Goal: Download file/media

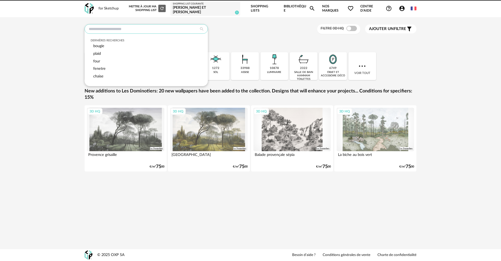
click at [146, 27] on input "text" at bounding box center [146, 28] width 123 height 9
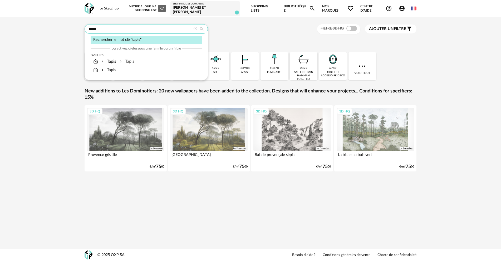
type input "*****"
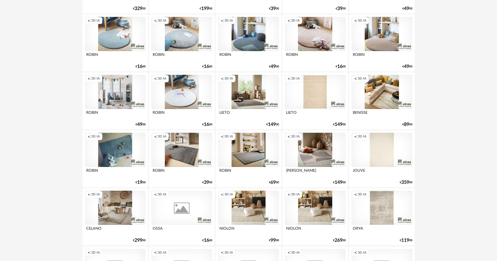
scroll to position [422, 0]
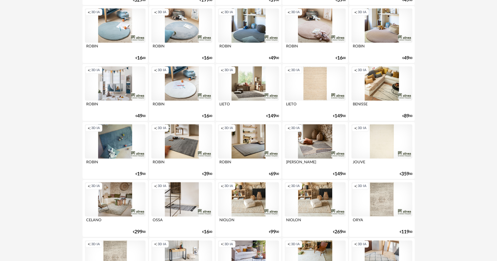
click at [377, 130] on div "Creation icon 3D IA" at bounding box center [381, 141] width 61 height 34
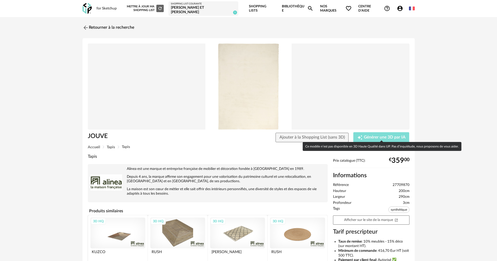
click at [384, 135] on span "Générer une 3D par IA" at bounding box center [385, 137] width 42 height 4
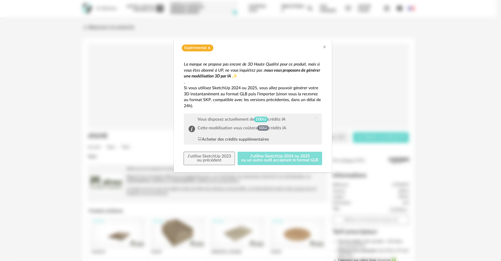
click at [293, 155] on button "J'utilise SketchUp 2024 ou 2025 ou un autre outil acceptant le format GLB" at bounding box center [280, 159] width 85 height 14
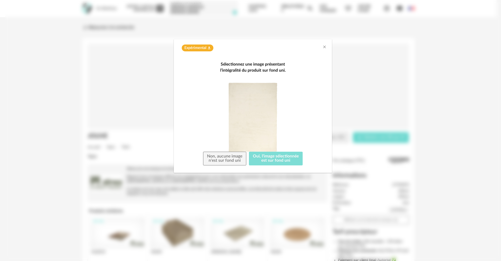
click at [270, 162] on button "Oui, l'image sélectionnée est sur fond uni" at bounding box center [276, 159] width 54 height 14
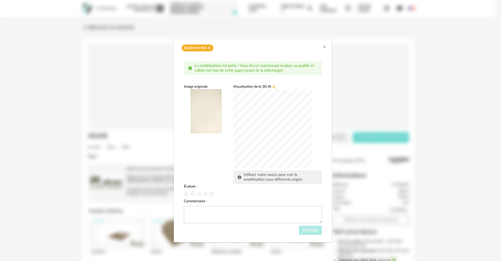
click at [322, 47] on div "Expérimental Flask icon" at bounding box center [253, 48] width 148 height 7
click at [324, 47] on icon "Close" at bounding box center [325, 47] width 4 height 4
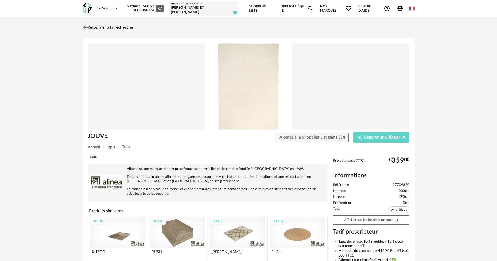
click at [93, 23] on link "Retourner à la recherche" at bounding box center [107, 28] width 52 height 12
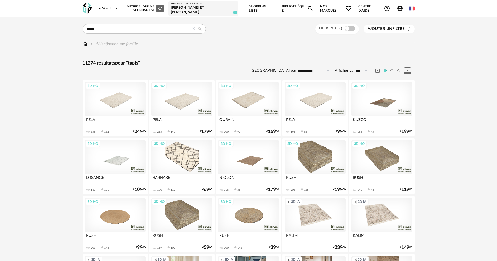
click at [90, 6] on img at bounding box center [87, 8] width 9 height 11
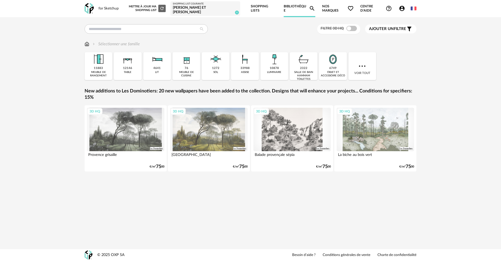
click at [261, 6] on link "Shopping Lists" at bounding box center [264, 8] width 26 height 17
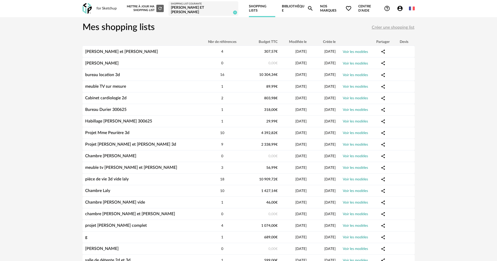
click at [201, 6] on div "Amandine et Richard" at bounding box center [203, 10] width 65 height 9
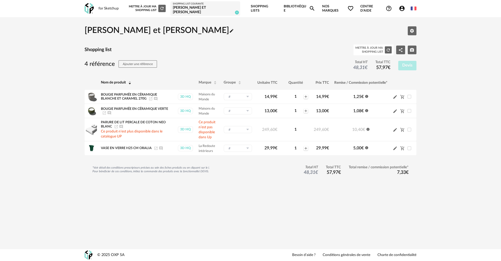
click at [290, 5] on link "Bibliothèque Magnify icon" at bounding box center [300, 8] width 32 height 17
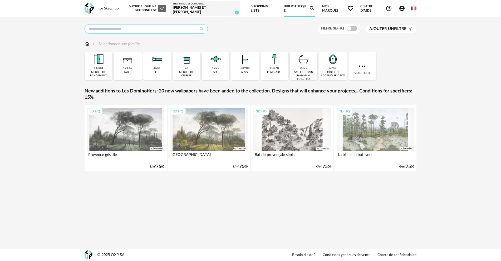
click at [171, 24] on input "text" at bounding box center [146, 28] width 123 height 9
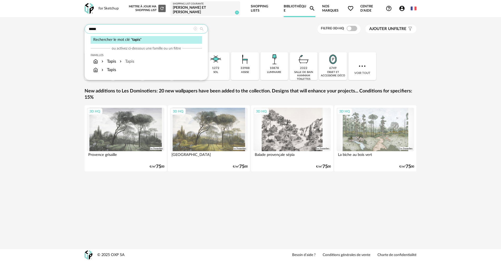
type input "*****"
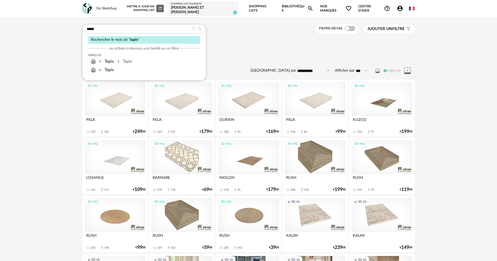
click at [402, 2] on div "Nouvelle shopping list Mettre à jour ma Shopping List Refresh icon Shopping Lis…" at bounding box center [268, 8] width 291 height 17
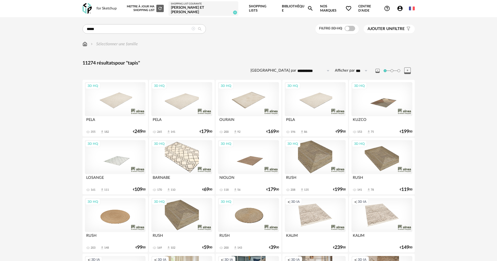
click at [402, 6] on icon "Account Circle icon" at bounding box center [399, 8] width 5 height 5
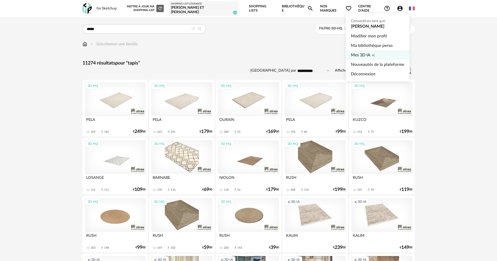
click at [362, 53] on span "Mes 3D IA" at bounding box center [361, 54] width 20 height 9
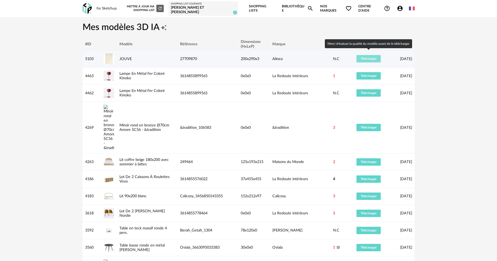
click at [367, 57] on span "Télécharger" at bounding box center [369, 58] width 16 height 3
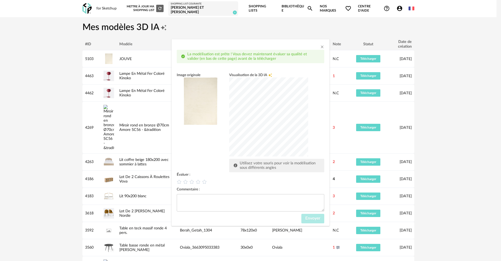
click at [231, 91] on div "dialog" at bounding box center [268, 116] width 79 height 79
click at [295, 119] on div "dialog" at bounding box center [268, 116] width 79 height 79
click at [302, 117] on div "dialog" at bounding box center [268, 116] width 79 height 79
click at [285, 134] on div "dialog" at bounding box center [268, 116] width 79 height 79
click at [179, 181] on icon "dialog" at bounding box center [180, 182] width 6 height 6
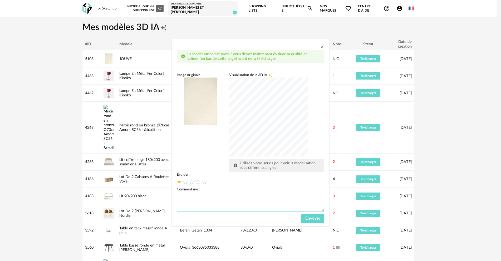
click at [189, 200] on textarea "dialog" at bounding box center [251, 202] width 148 height 17
drag, startPoint x: 197, startPoint y: 198, endPoint x: 235, endPoint y: 199, distance: 38.5
click at [235, 199] on textarea "**********" at bounding box center [251, 202] width 148 height 17
type textarea "**********"
click at [306, 220] on span "Envoyer" at bounding box center [312, 218] width 15 height 4
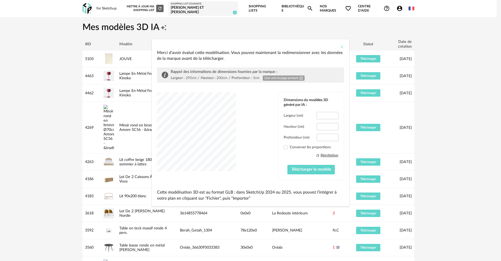
click at [342, 46] on icon "Close" at bounding box center [342, 47] width 4 height 4
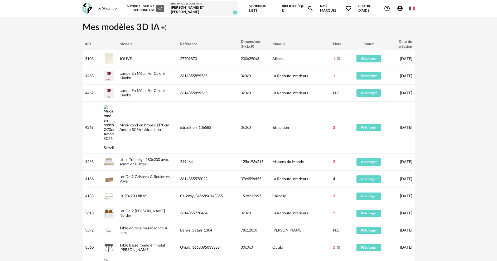
click at [106, 7] on div "for Sketchup" at bounding box center [106, 8] width 20 height 5
click at [89, 8] on img at bounding box center [87, 8] width 9 height 11
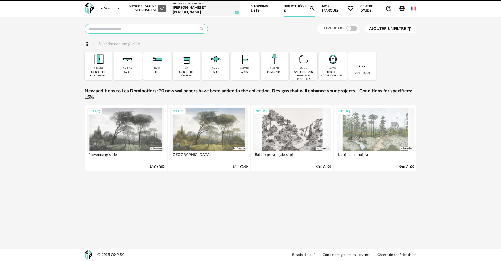
click at [118, 29] on input "text" at bounding box center [146, 28] width 123 height 9
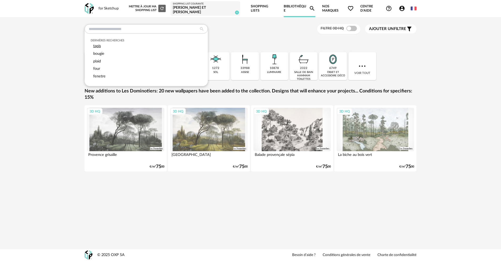
click at [100, 44] on span "tapis" at bounding box center [97, 46] width 8 height 4
type input "*****"
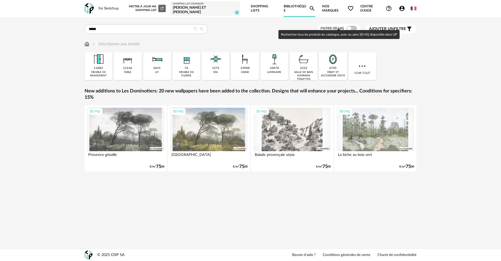
click at [353, 26] on span at bounding box center [352, 28] width 11 height 5
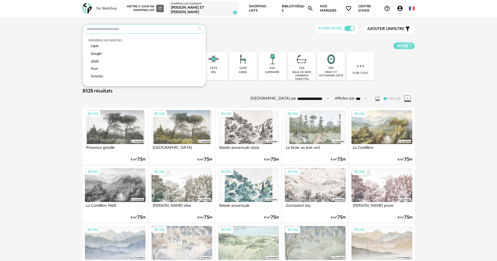
click at [129, 24] on input "text" at bounding box center [144, 28] width 123 height 9
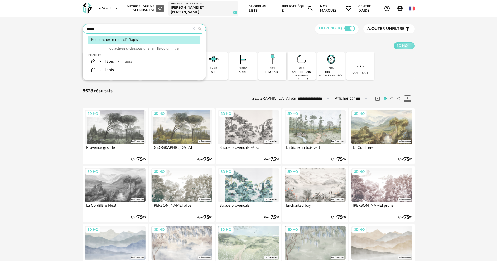
type input "*****"
type input "**********"
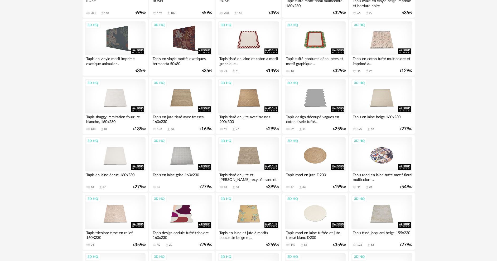
scroll to position [237, 0]
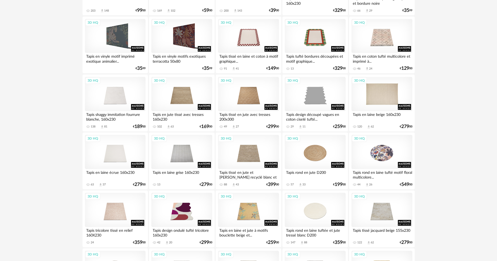
click at [380, 90] on div "3D HQ" at bounding box center [381, 94] width 61 height 34
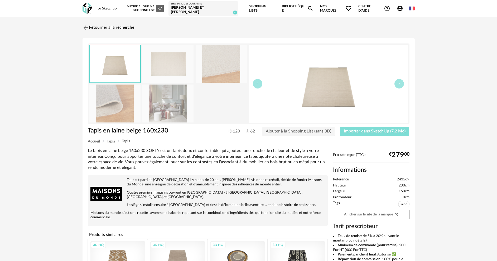
click at [371, 129] on span "Importer dans SketchUp (7,2 Mo)" at bounding box center [375, 131] width 62 height 4
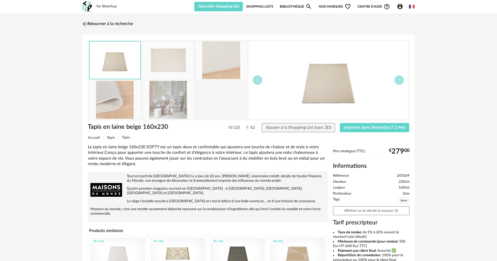
click at [84, 23] on img at bounding box center [85, 24] width 8 height 8
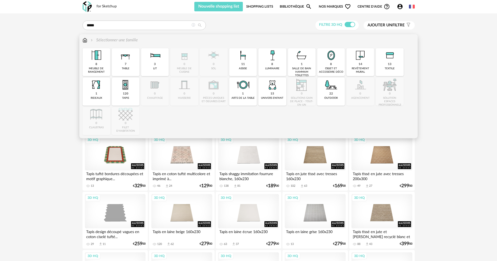
click at [84, 42] on img at bounding box center [85, 40] width 5 height 6
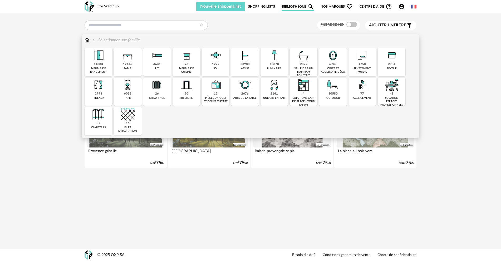
click at [218, 67] on div "sol" at bounding box center [215, 68] width 5 height 3
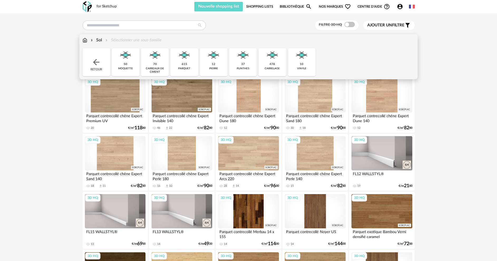
click at [275, 60] on img at bounding box center [272, 55] width 14 height 14
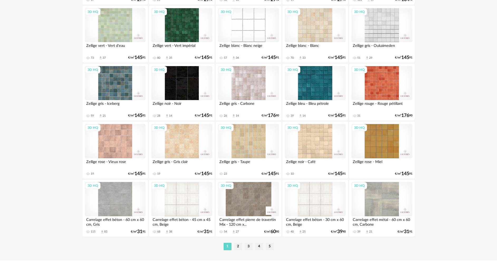
scroll to position [1010, 0]
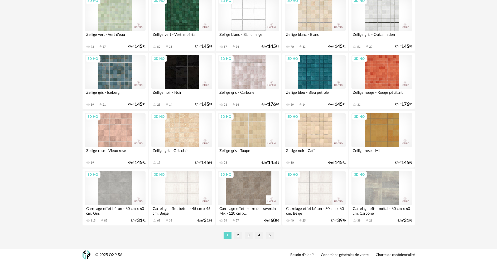
click at [371, 192] on div "3D HQ" at bounding box center [381, 188] width 61 height 34
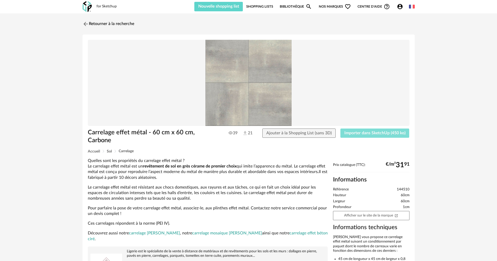
click at [361, 134] on span "Importer dans SketchUp (450 ko)" at bounding box center [374, 133] width 61 height 4
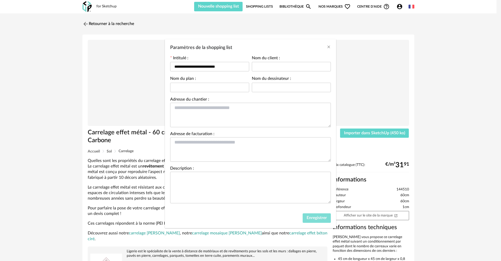
click at [322, 220] on span "Enregistrer" at bounding box center [317, 218] width 20 height 4
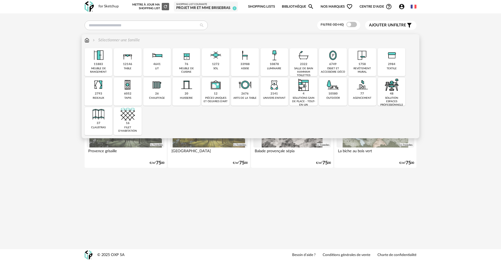
click at [337, 54] on img at bounding box center [333, 55] width 14 height 14
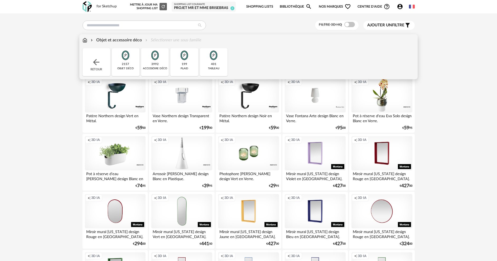
click at [129, 60] on img at bounding box center [125, 55] width 14 height 14
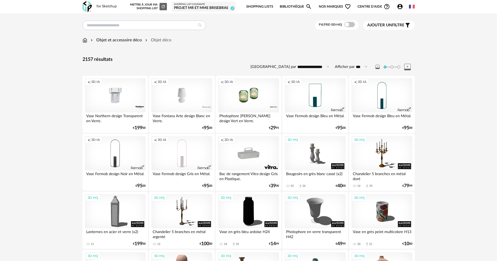
click at [351, 26] on span at bounding box center [349, 24] width 11 height 5
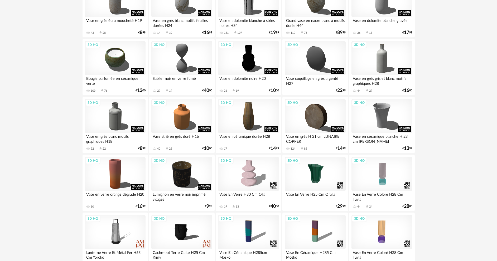
scroll to position [1010, 0]
